Goal: Answer question/provide support

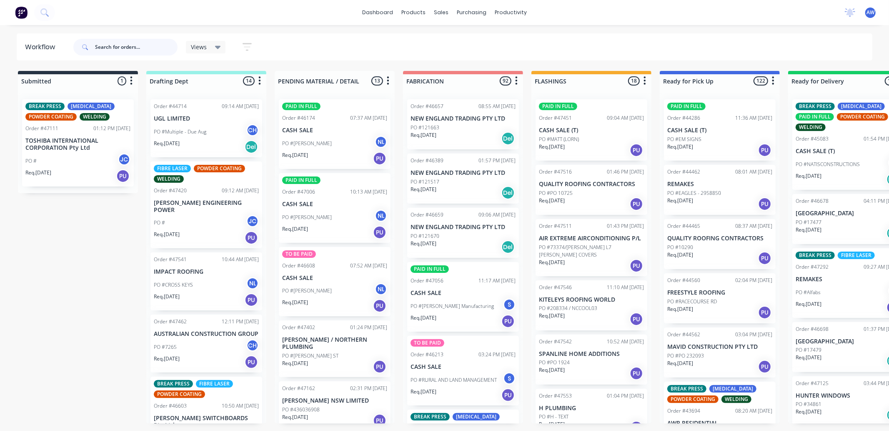
click at [130, 48] on input "text" at bounding box center [136, 47] width 83 height 17
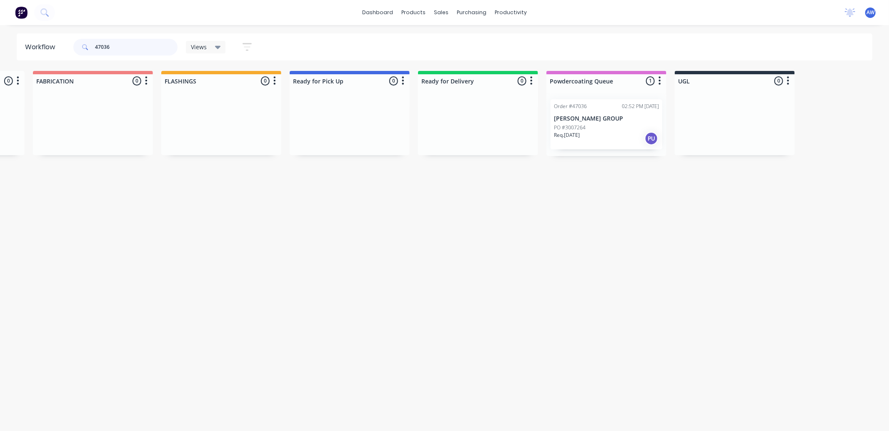
scroll to position [0, 374]
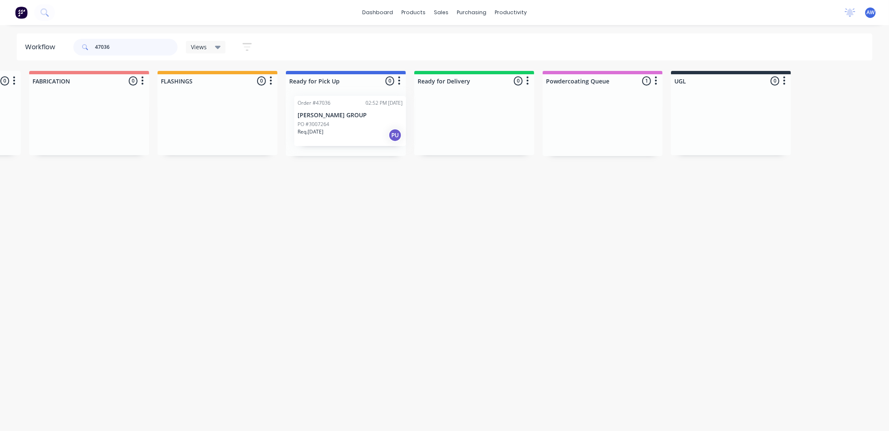
drag, startPoint x: 595, startPoint y: 142, endPoint x: 358, endPoint y: 122, distance: 237.2
click at [358, 122] on div "Submitted 0 Sort By Created date Required date Order number Customer name Most …" at bounding box center [315, 113] width 1390 height 85
type input "47036"
click at [347, 135] on div "Req. [DATE] PU" at bounding box center [345, 138] width 105 height 14
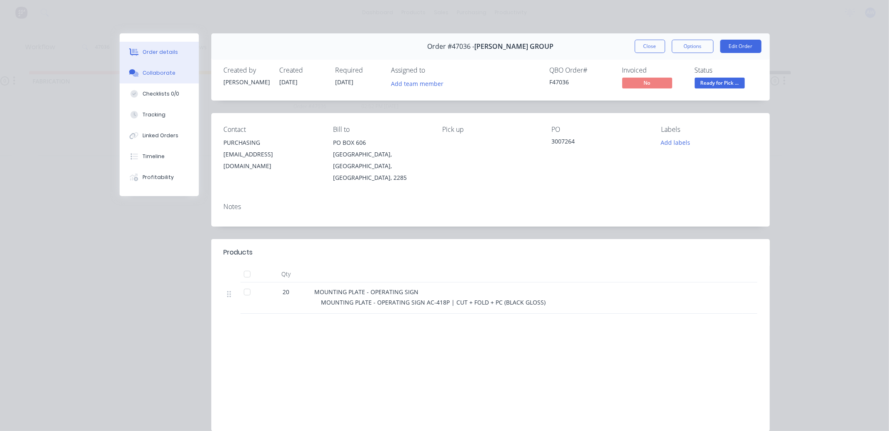
click at [148, 71] on div "Collaborate" at bounding box center [159, 73] width 33 height 8
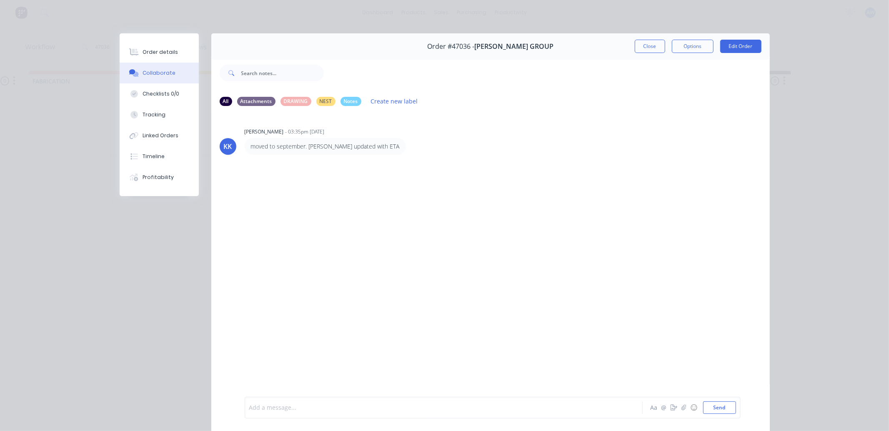
click at [265, 406] on div at bounding box center [432, 407] width 365 height 9
drag, startPoint x: 651, startPoint y: 42, endPoint x: 593, endPoint y: 65, distance: 62.9
click at [650, 43] on button "Close" at bounding box center [650, 46] width 30 height 13
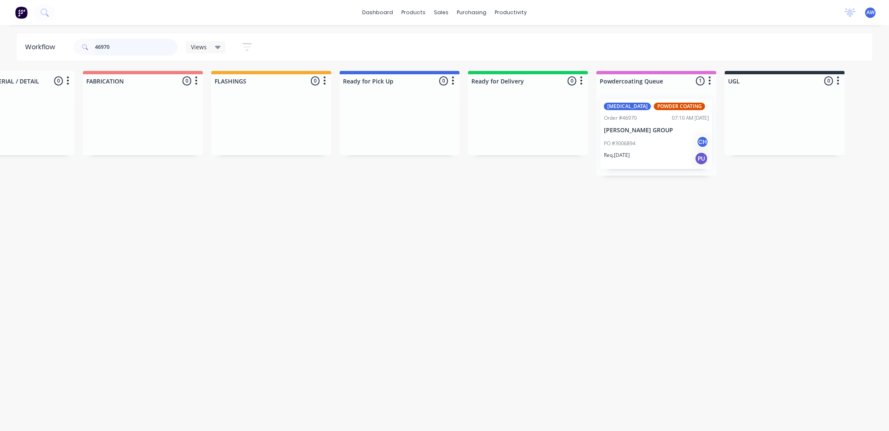
scroll to position [0, 322]
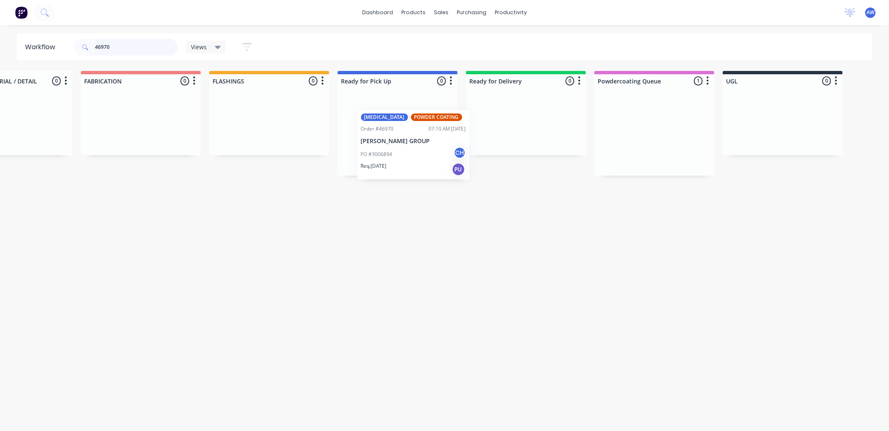
drag, startPoint x: 634, startPoint y: 148, endPoint x: 384, endPoint y: 135, distance: 250.0
click at [384, 135] on div "Submitted 0 Sort By Created date Required date Order number Customer name Most …" at bounding box center [367, 123] width 1390 height 105
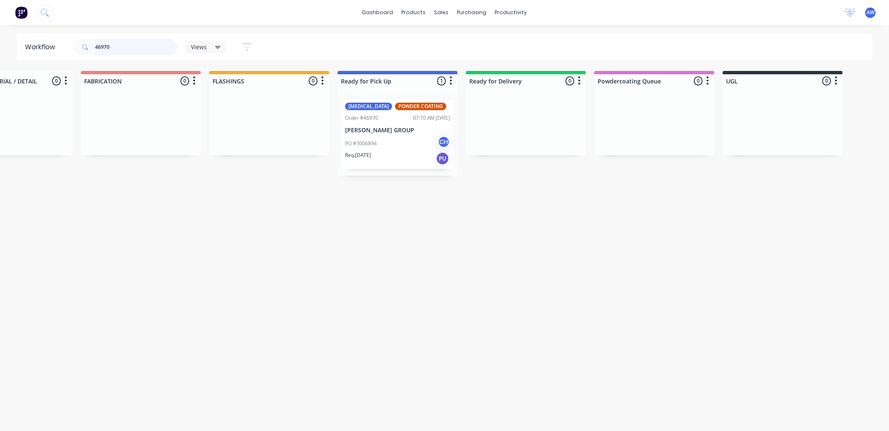
type input "46970"
click at [388, 149] on div "PO #3006894 CH" at bounding box center [397, 143] width 105 height 16
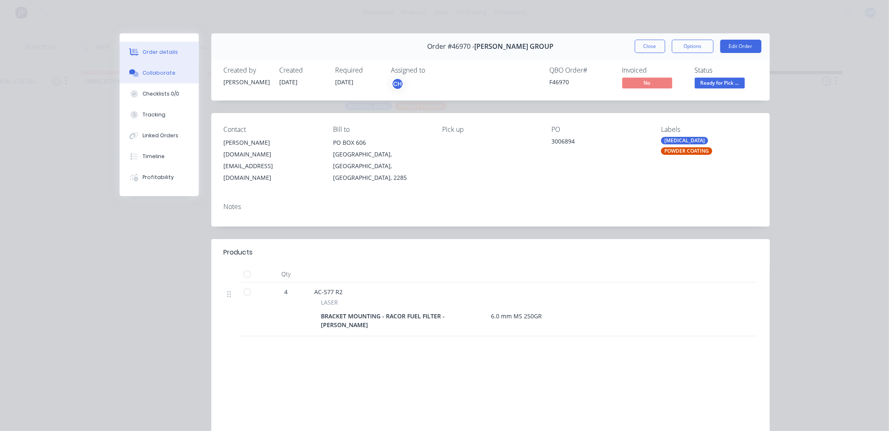
click at [163, 74] on div "Collaborate" at bounding box center [159, 73] width 33 height 8
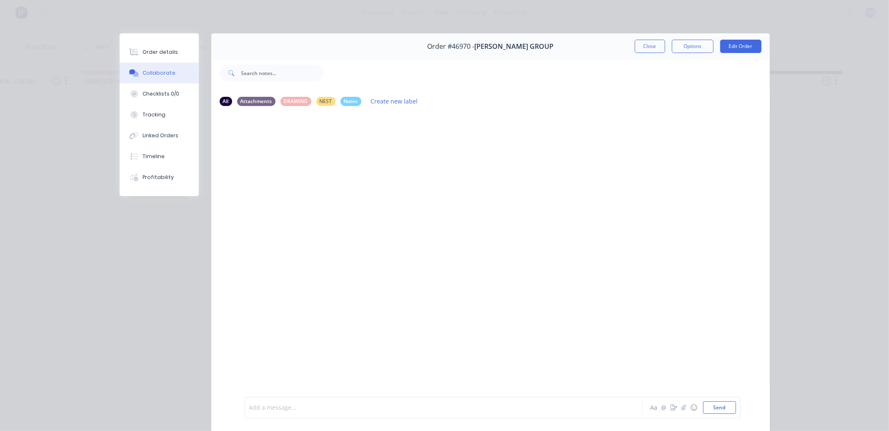
click at [274, 408] on div at bounding box center [432, 407] width 365 height 9
click at [642, 45] on button "Close" at bounding box center [650, 46] width 30 height 13
